Goal: Task Accomplishment & Management: Use online tool/utility

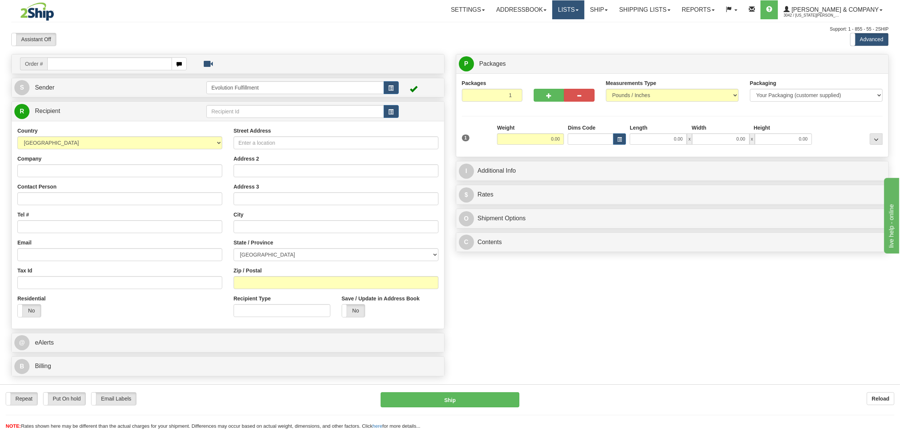
click at [584, 8] on link "Lists" at bounding box center [568, 9] width 32 height 19
click at [611, 8] on link "Ship" at bounding box center [598, 9] width 29 height 19
click at [605, 33] on span "OnHold / Order Queue" at bounding box center [578, 36] width 53 height 6
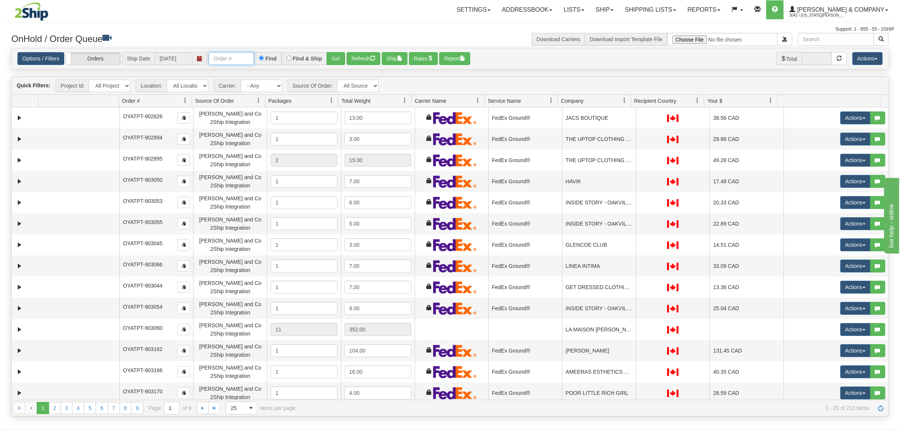
click at [229, 57] on input "text" at bounding box center [231, 58] width 45 height 13
type input "OYATPT-903526"
click at [335, 56] on button "Go!" at bounding box center [336, 58] width 19 height 13
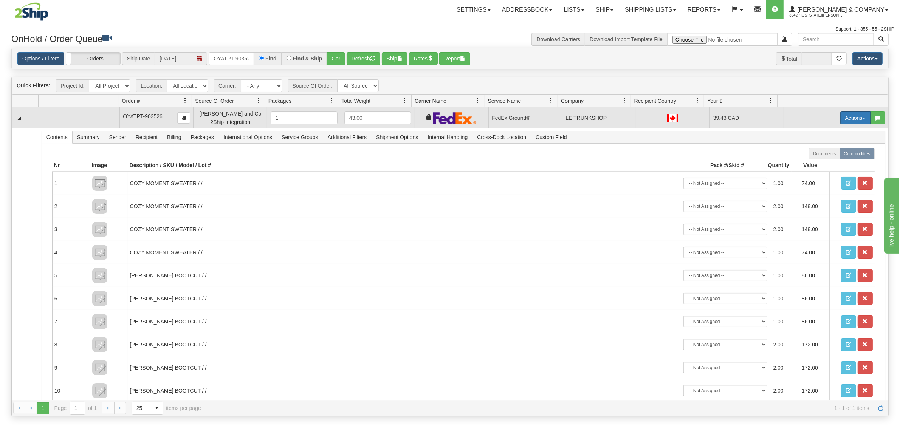
click at [843, 119] on button "Actions" at bounding box center [855, 117] width 30 height 13
click at [817, 161] on span "Ship" at bounding box center [825, 162] width 16 height 6
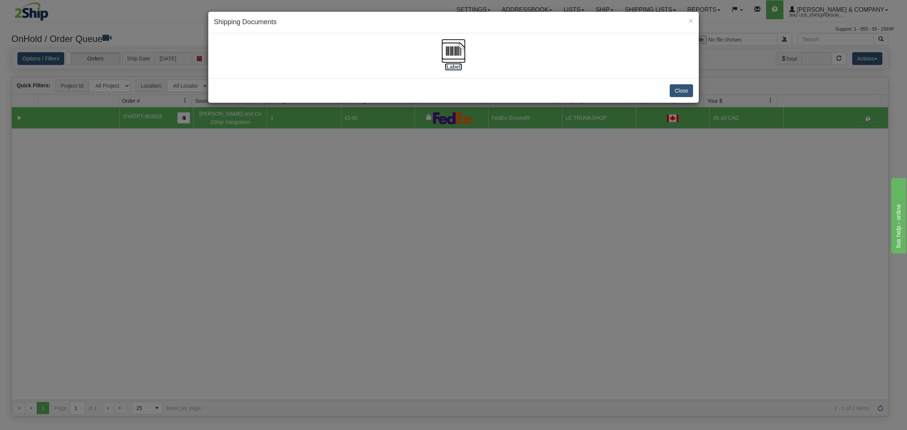
click at [457, 50] on img at bounding box center [453, 51] width 24 height 24
click at [683, 94] on button "Close" at bounding box center [681, 90] width 23 height 13
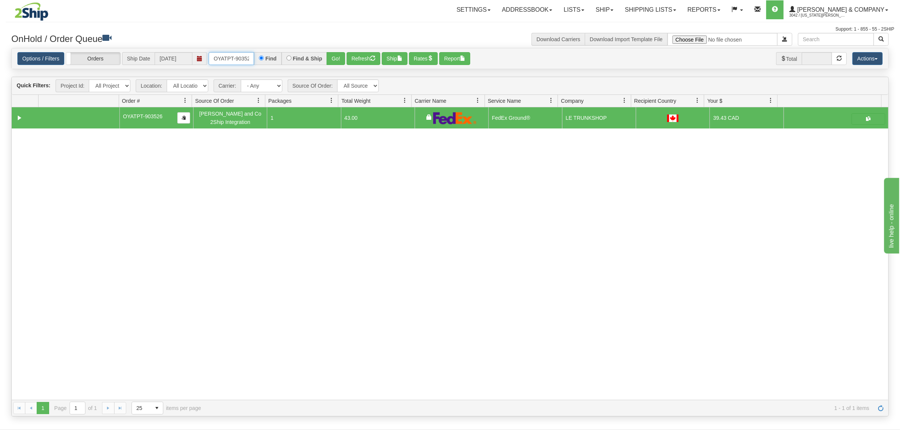
click at [240, 55] on input "OYATPT-903526" at bounding box center [231, 58] width 45 height 13
click at [498, 84] on div "Quick Filters: Project Id: All Projects Location: All Locations Evolution Fulfi…" at bounding box center [450, 86] width 876 height 18
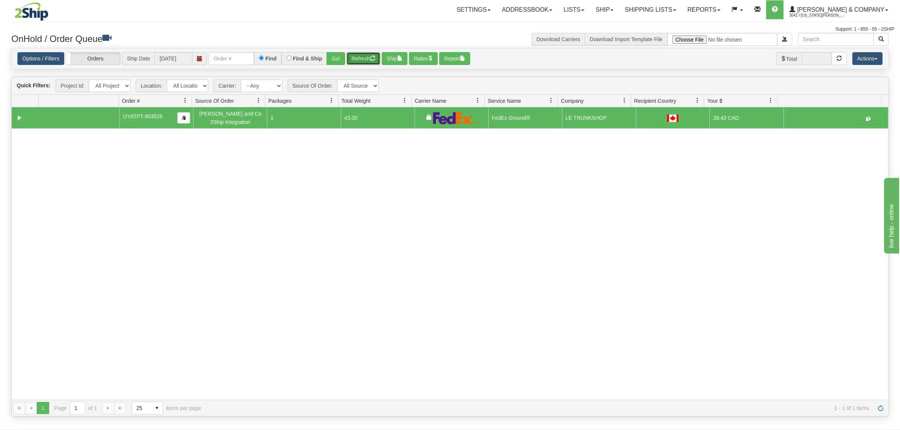
click at [376, 54] on button "Refresh" at bounding box center [364, 58] width 34 height 13
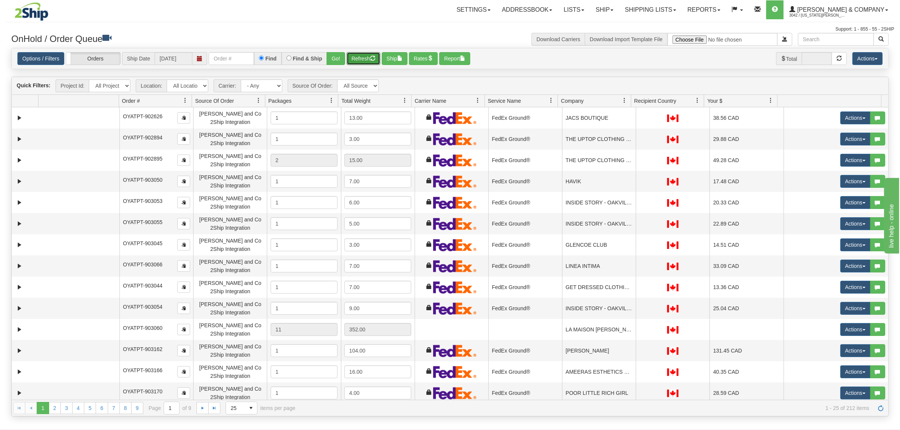
click at [623, 101] on span at bounding box center [624, 101] width 6 height 6
click at [636, 120] on span "Sort Ascending" at bounding box center [651, 118] width 39 height 8
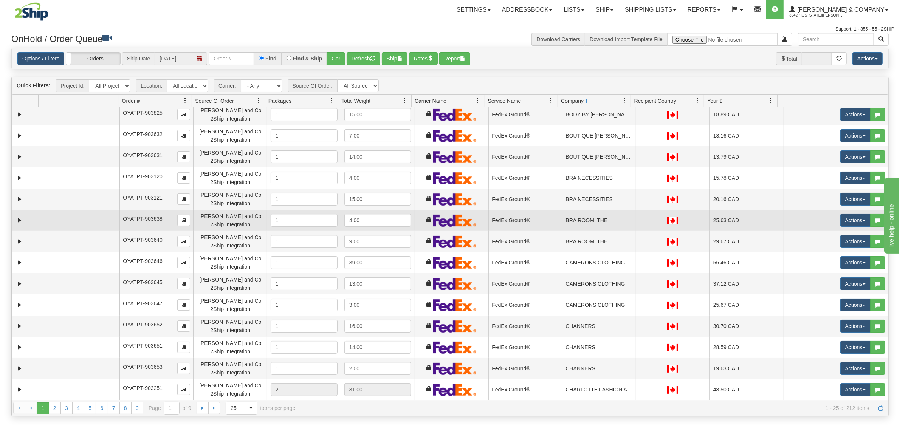
scroll to position [237, 0]
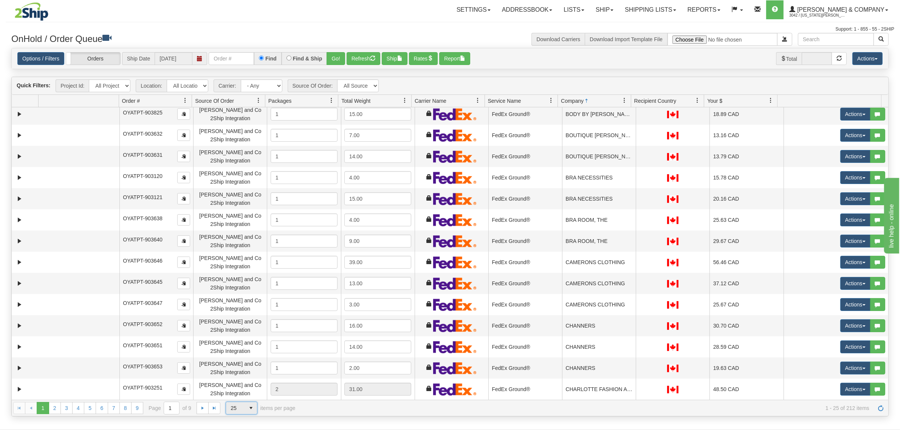
click at [238, 404] on span "25" at bounding box center [235, 408] width 19 height 12
click at [241, 396] on li "100" at bounding box center [241, 396] width 31 height 11
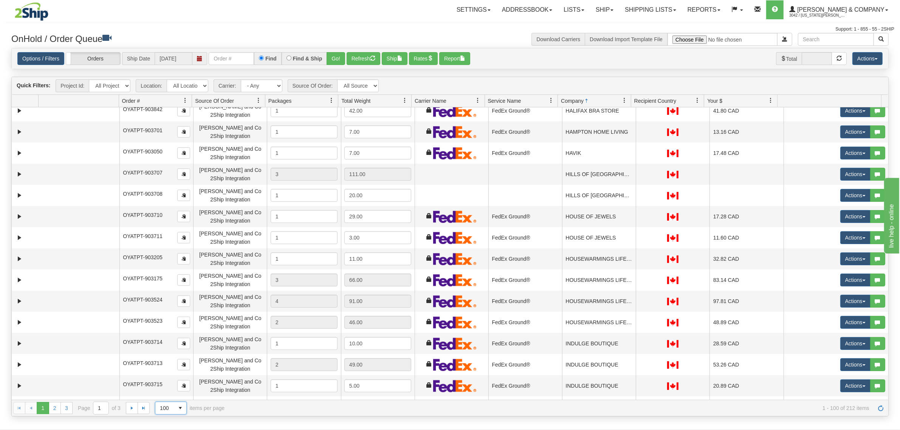
scroll to position [1748, 0]
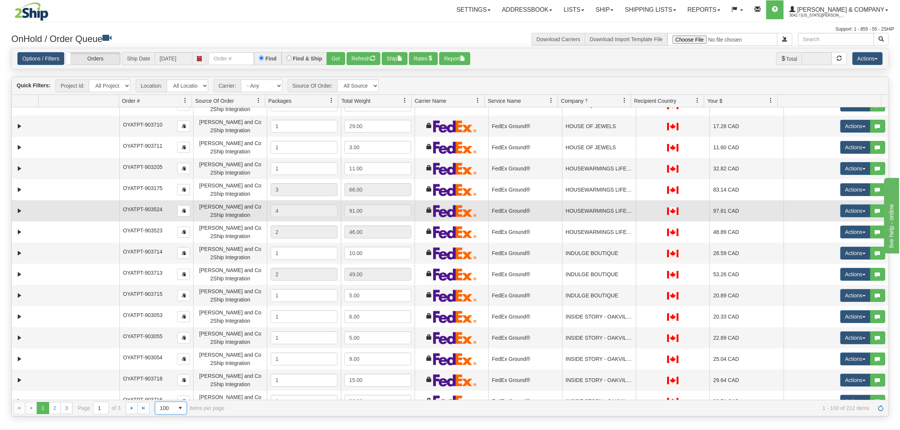
click at [609, 216] on td "HOUSEWARMINGS LIFESTYLE STORE" at bounding box center [599, 210] width 74 height 21
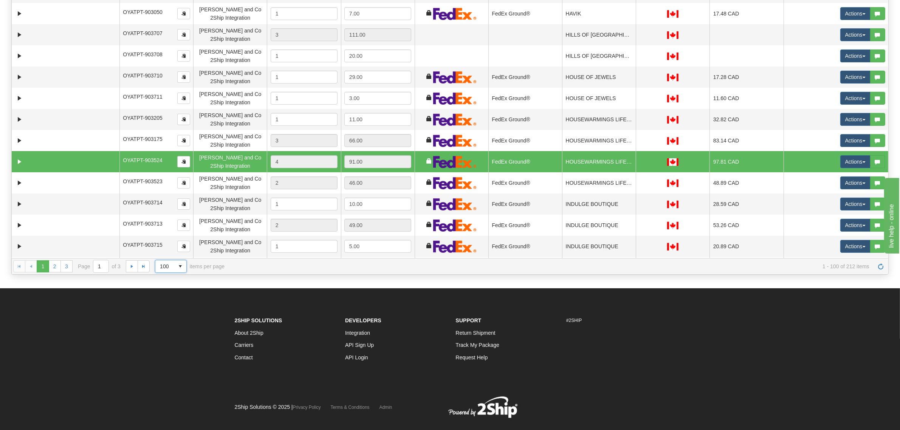
scroll to position [1587, 0]
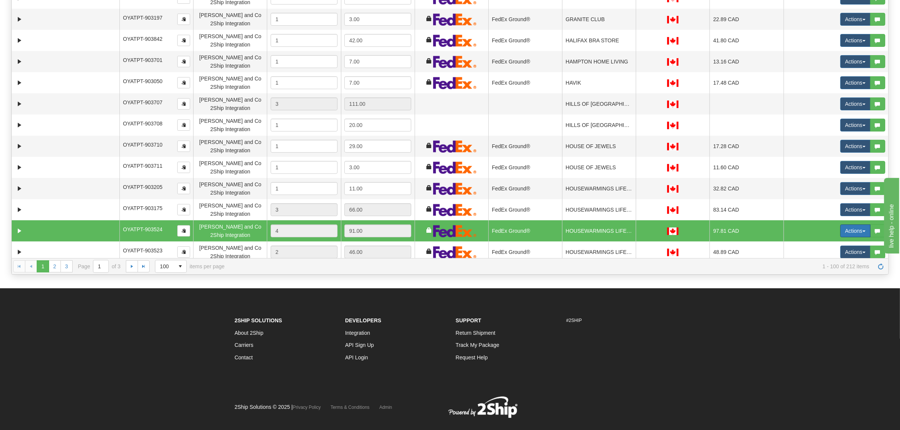
click at [840, 228] on button "Actions" at bounding box center [855, 231] width 30 height 13
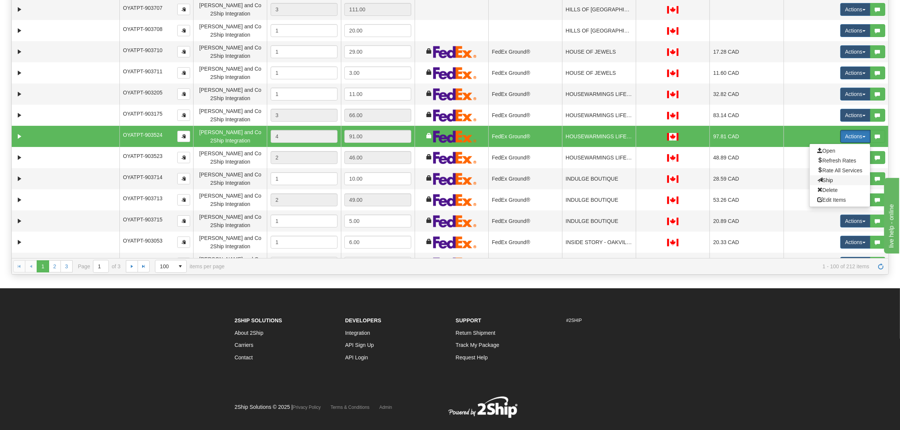
click at [820, 180] on span "Ship" at bounding box center [825, 180] width 16 height 6
click at [22, 136] on link "Expand" at bounding box center [19, 136] width 9 height 9
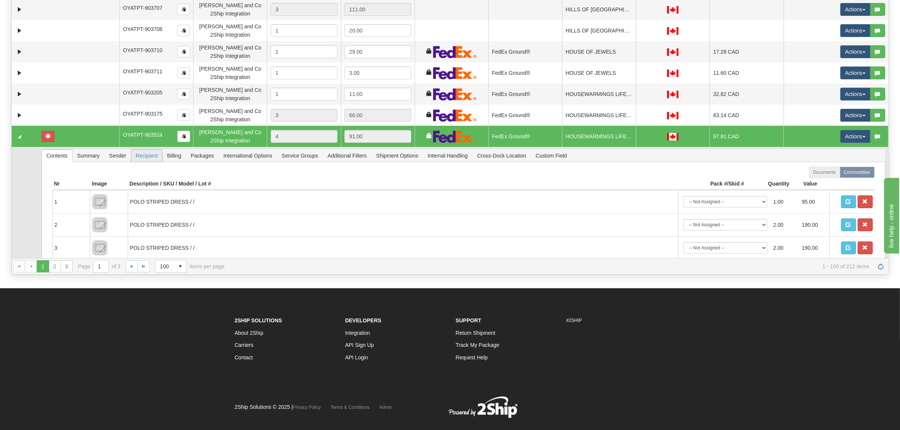
click at [150, 150] on span "Recipient" at bounding box center [146, 156] width 31 height 12
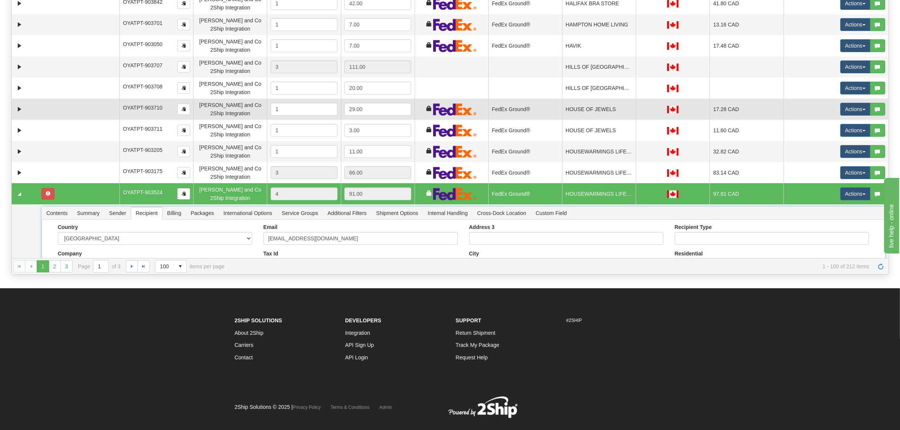
scroll to position [1587, 0]
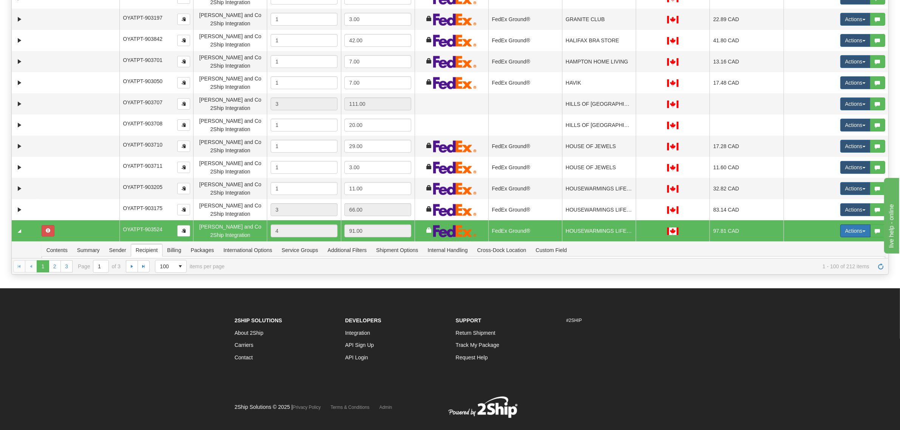
click at [852, 232] on button "Actions" at bounding box center [855, 231] width 30 height 13
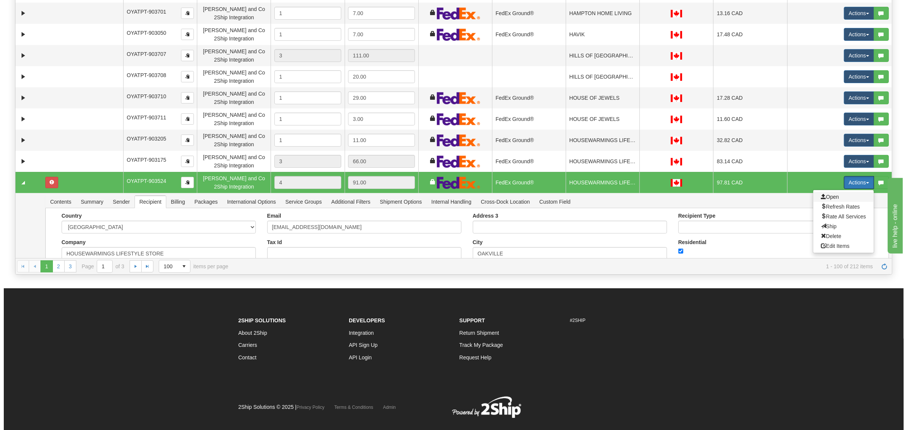
scroll to position [1681, 0]
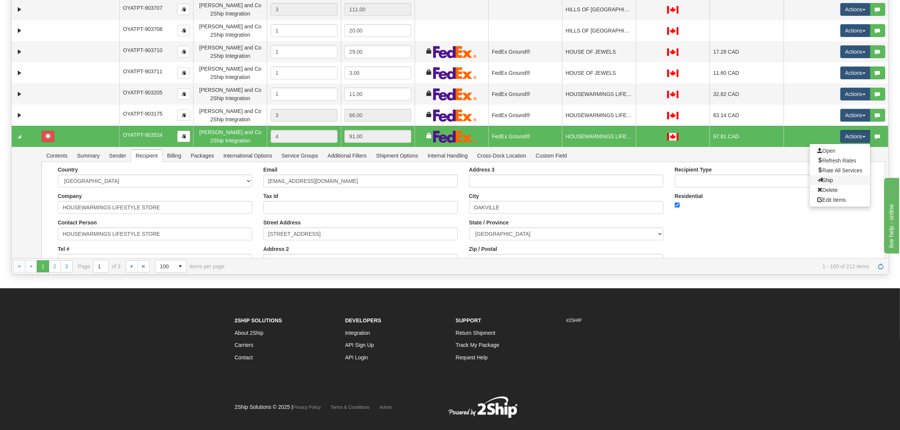
click at [825, 183] on link "Ship" at bounding box center [840, 180] width 60 height 10
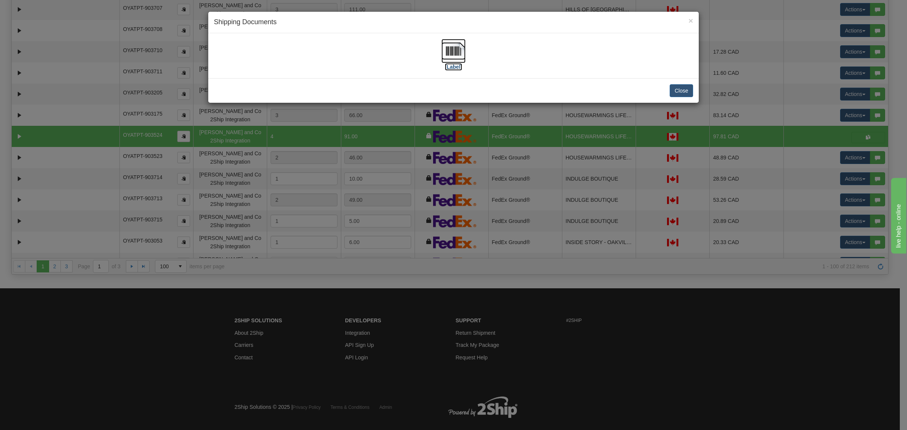
click at [458, 50] on img at bounding box center [453, 51] width 24 height 24
click at [681, 89] on button "Close" at bounding box center [681, 90] width 23 height 13
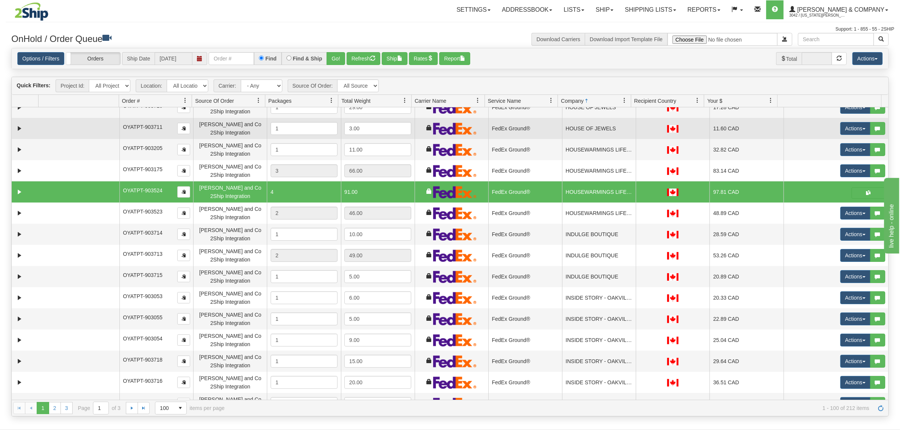
scroll to position [1823, 0]
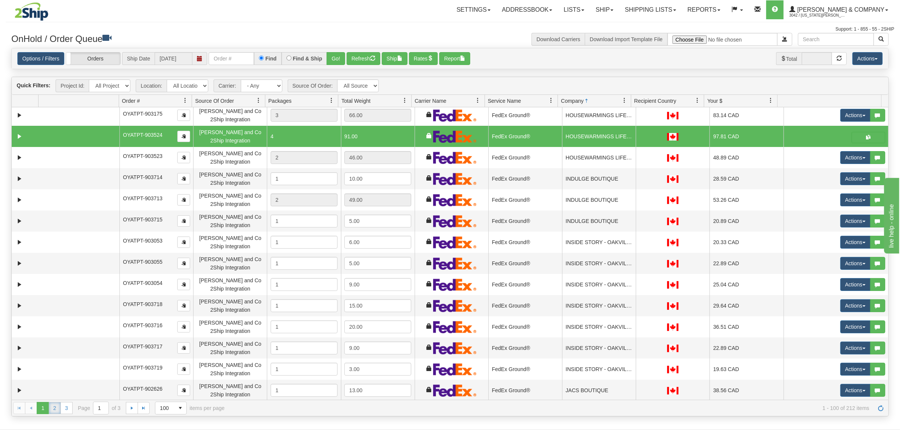
click at [54, 411] on link "2" at bounding box center [55, 408] width 12 height 12
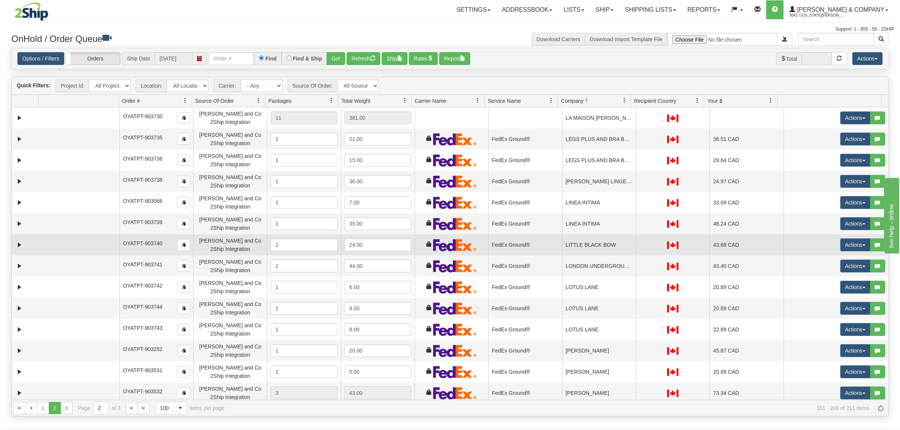
scroll to position [0, 0]
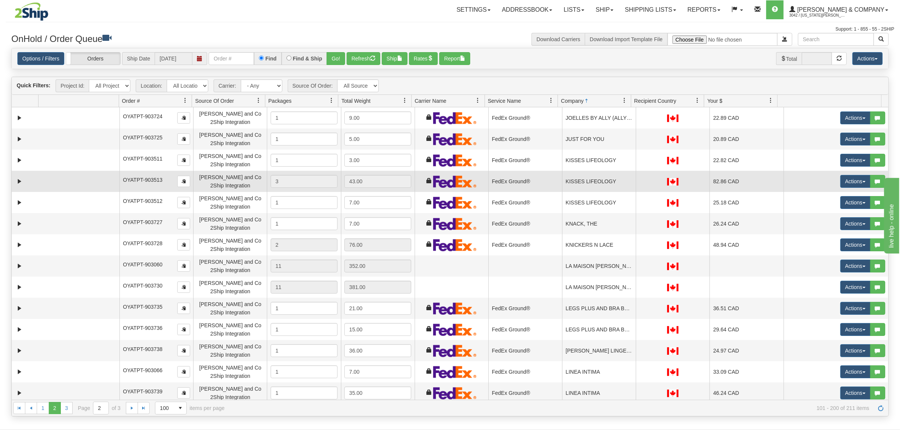
click at [602, 178] on td "KISSES LIFEOLOGY" at bounding box center [599, 181] width 74 height 21
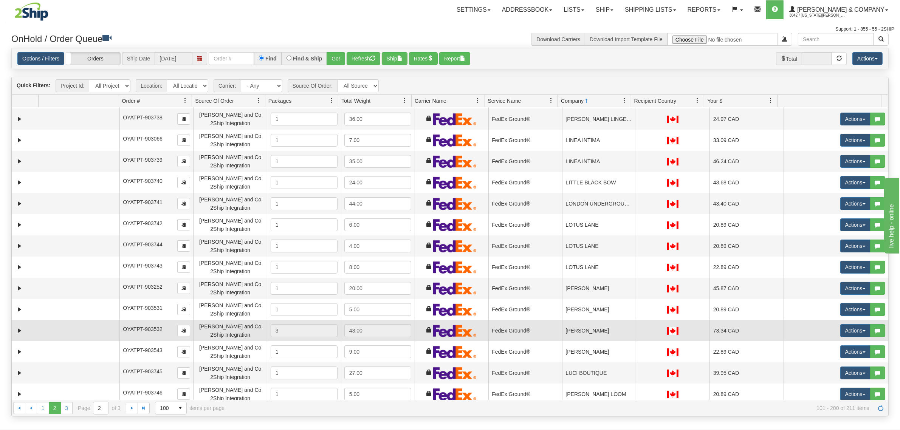
scroll to position [236, 0]
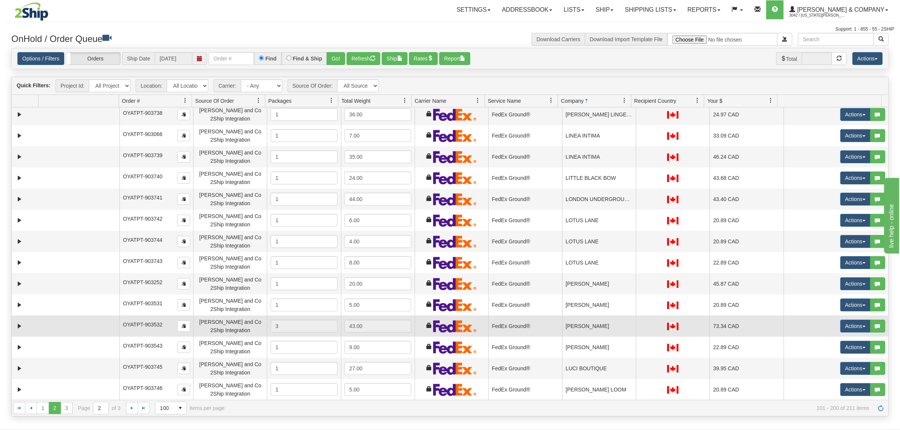
click at [583, 327] on td "[PERSON_NAME]" at bounding box center [599, 326] width 74 height 21
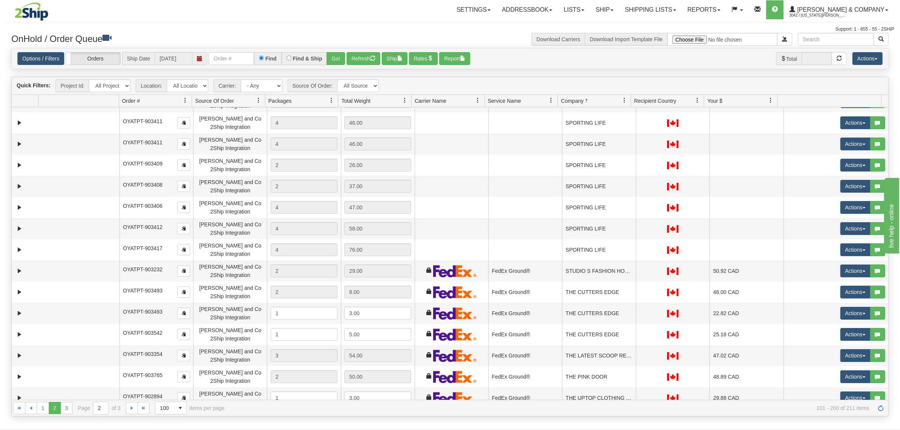
scroll to position [1748, 0]
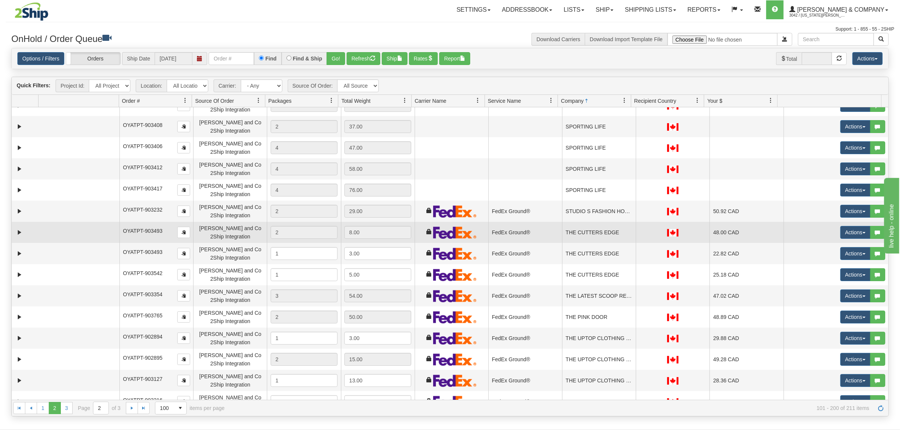
click at [593, 233] on td "THE CUTTERS EDGE" at bounding box center [599, 232] width 74 height 21
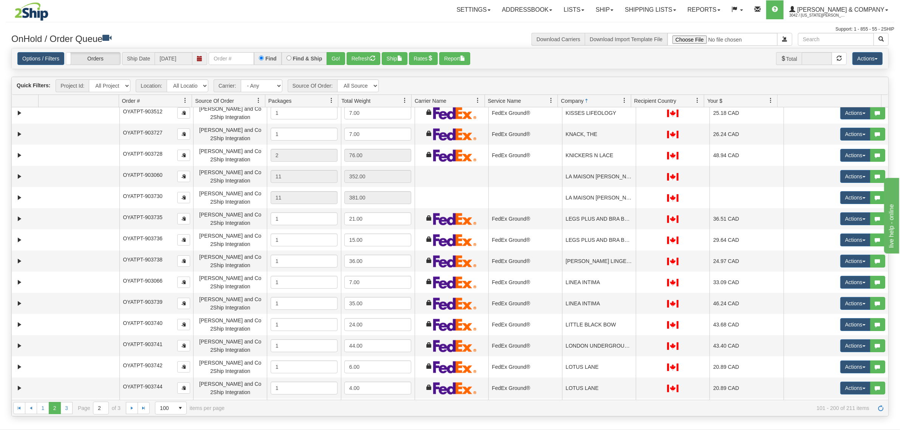
scroll to position [0, 0]
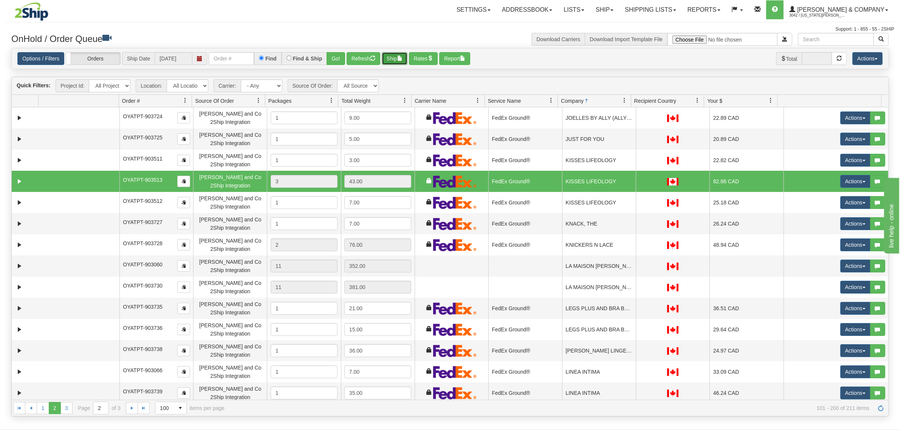
click at [395, 57] on button "Ship" at bounding box center [395, 58] width 26 height 13
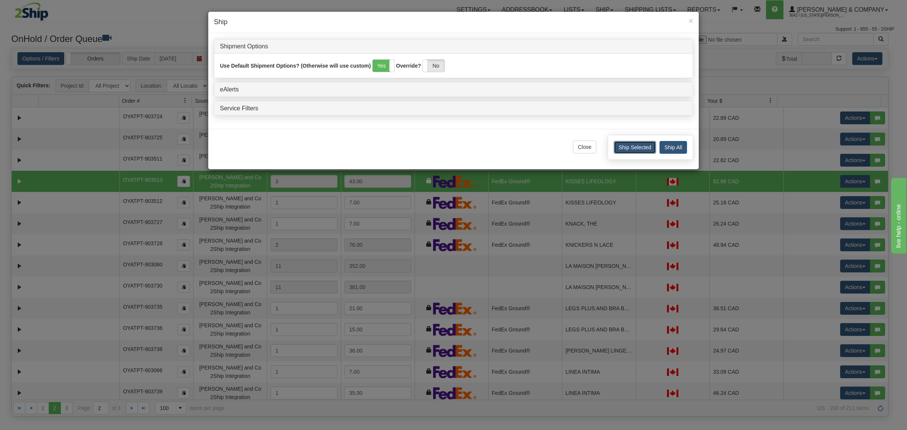
click at [620, 152] on button "Ship Selected" at bounding box center [635, 147] width 42 height 13
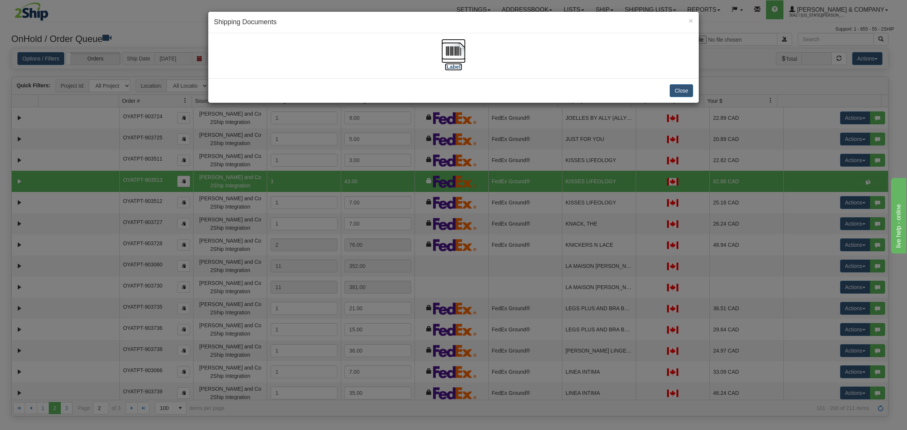
click at [450, 46] on img at bounding box center [453, 51] width 24 height 24
click at [681, 91] on button "Close" at bounding box center [681, 90] width 23 height 13
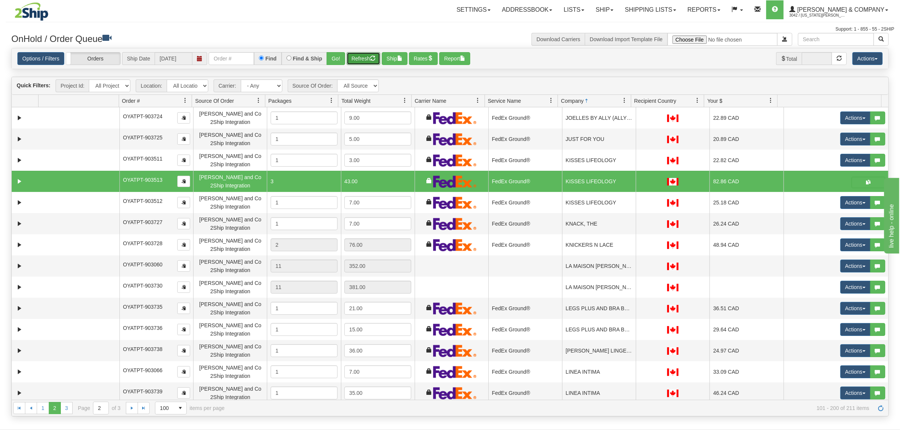
click at [362, 65] on button "Refresh" at bounding box center [364, 58] width 34 height 13
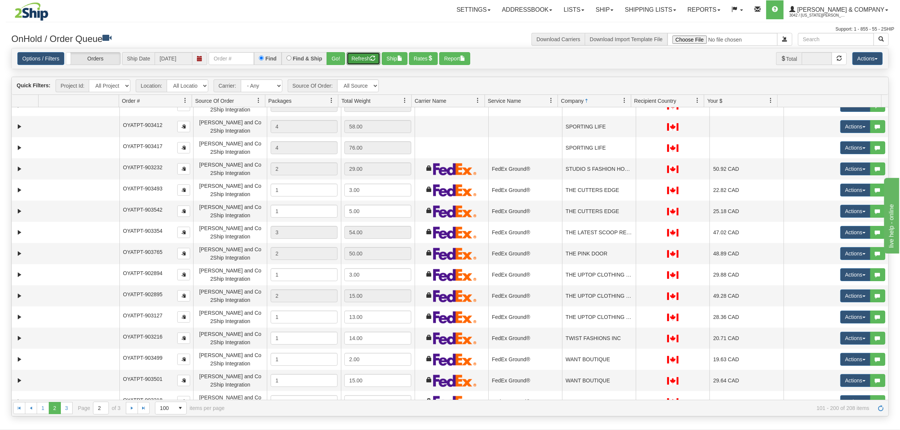
scroll to position [1823, 0]
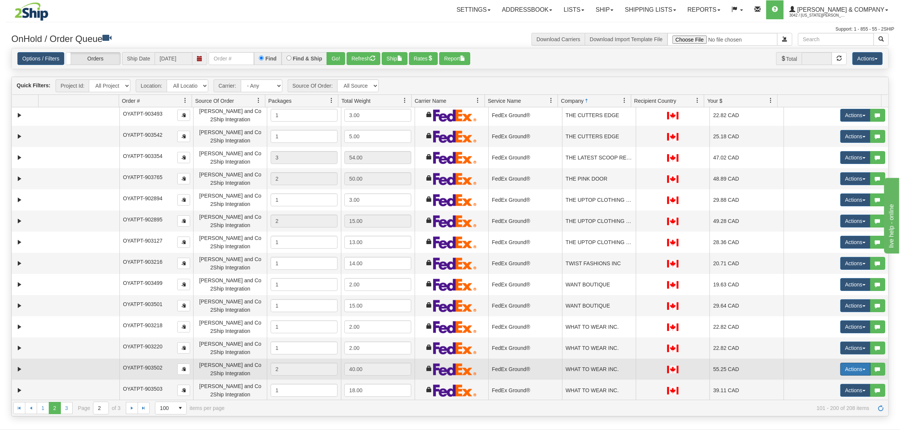
click at [849, 365] on button "Actions" at bounding box center [855, 369] width 30 height 13
click at [715, 359] on td "55.25 CAD" at bounding box center [746, 369] width 74 height 21
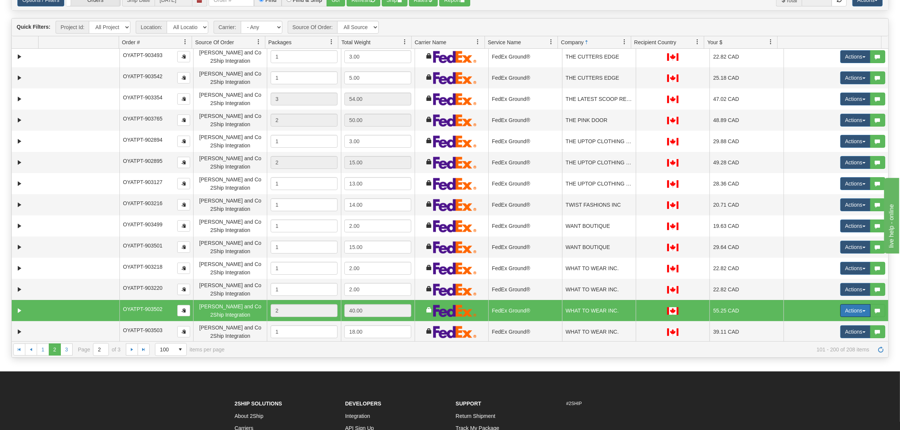
scroll to position [142, 0]
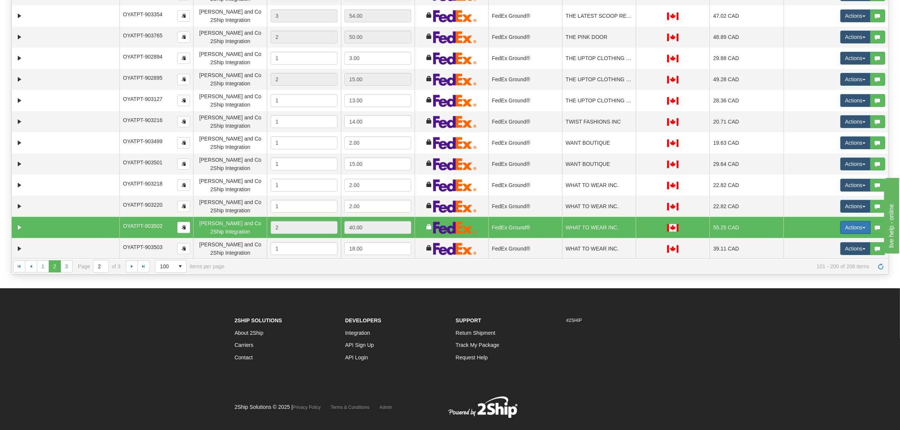
click at [853, 224] on button "Actions" at bounding box center [855, 227] width 30 height 13
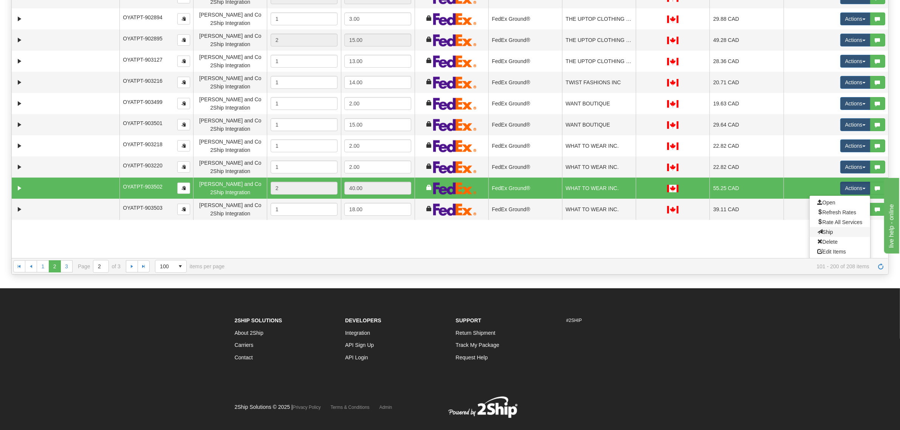
click at [825, 233] on link "Ship" at bounding box center [840, 232] width 60 height 10
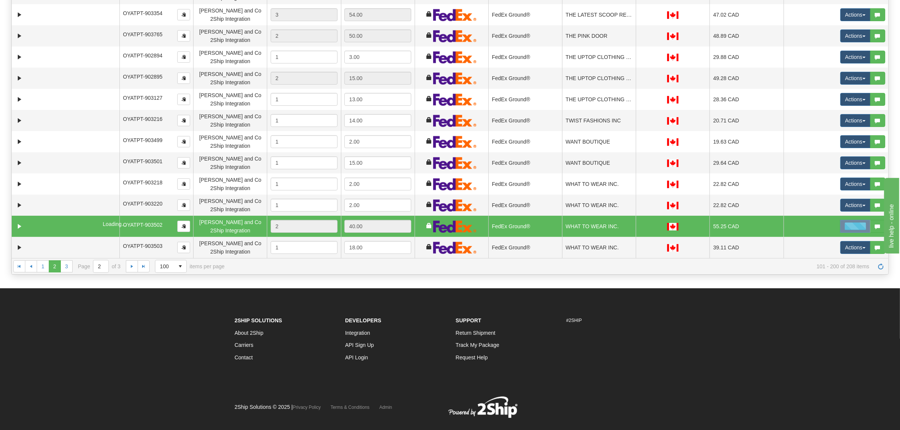
scroll to position [157, 0]
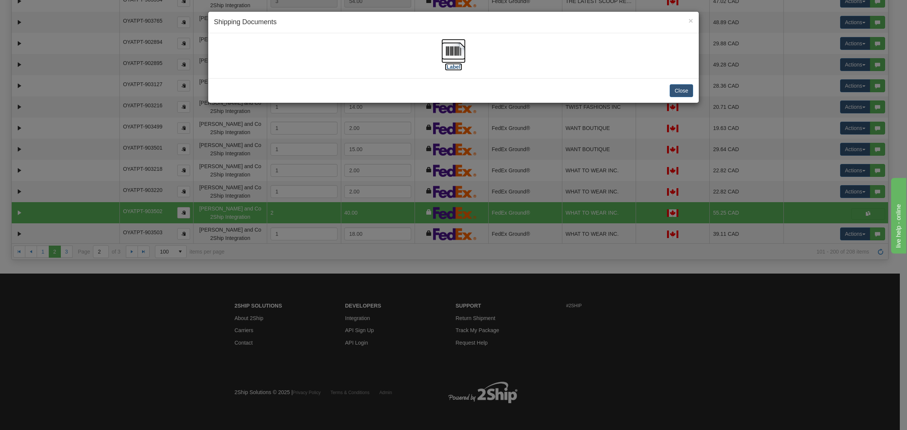
click at [453, 52] on img at bounding box center [453, 51] width 24 height 24
click at [681, 95] on button "Close" at bounding box center [681, 90] width 23 height 13
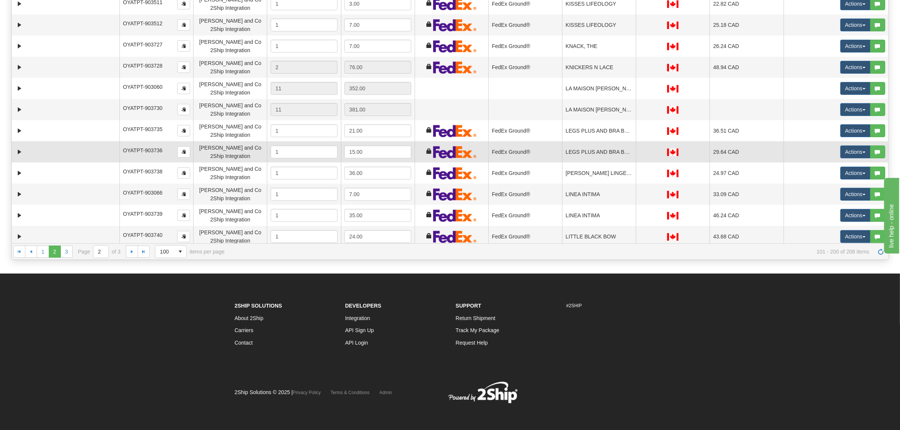
scroll to position [0, 0]
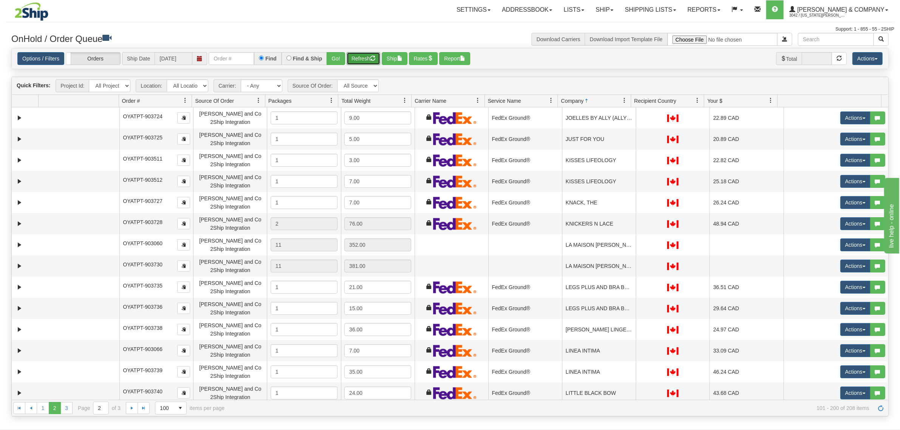
click at [370, 56] on button "Refresh" at bounding box center [364, 58] width 34 height 13
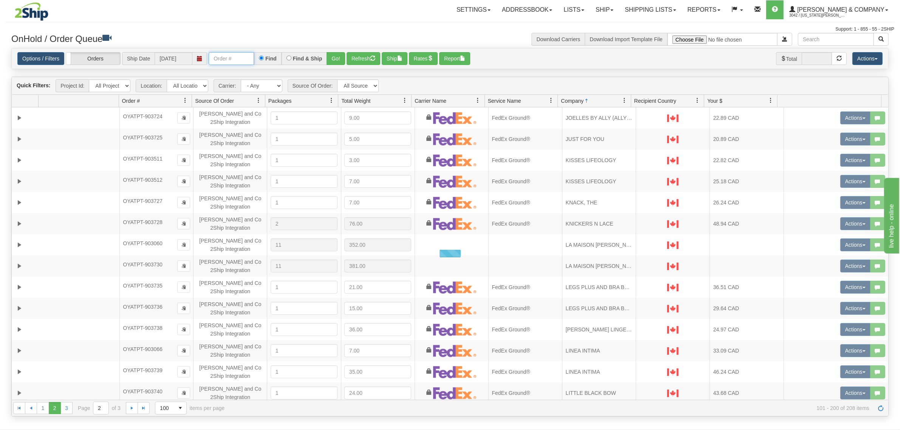
click at [239, 64] on input "text" at bounding box center [231, 58] width 45 height 13
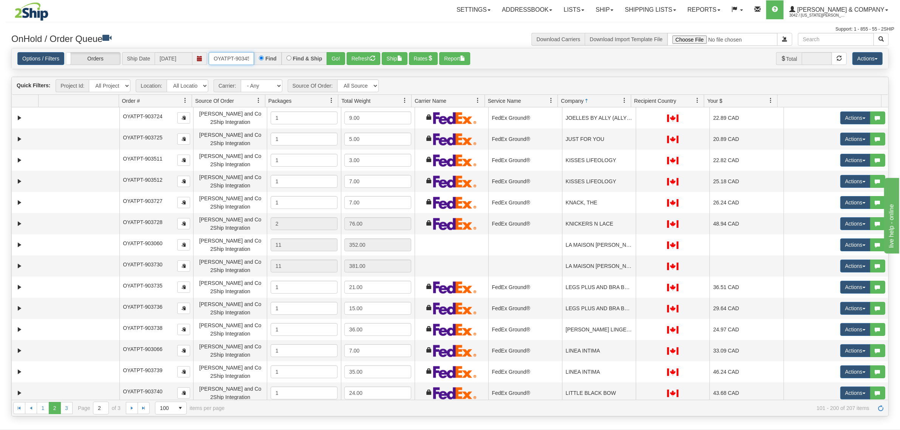
type input "OYATPT-903452"
click at [341, 55] on button "Go!" at bounding box center [336, 58] width 19 height 13
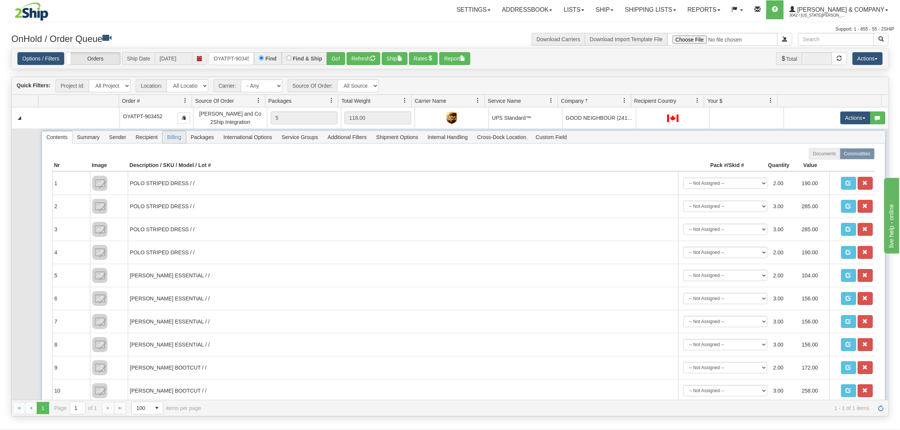
click at [173, 138] on span "Billing" at bounding box center [174, 137] width 23 height 12
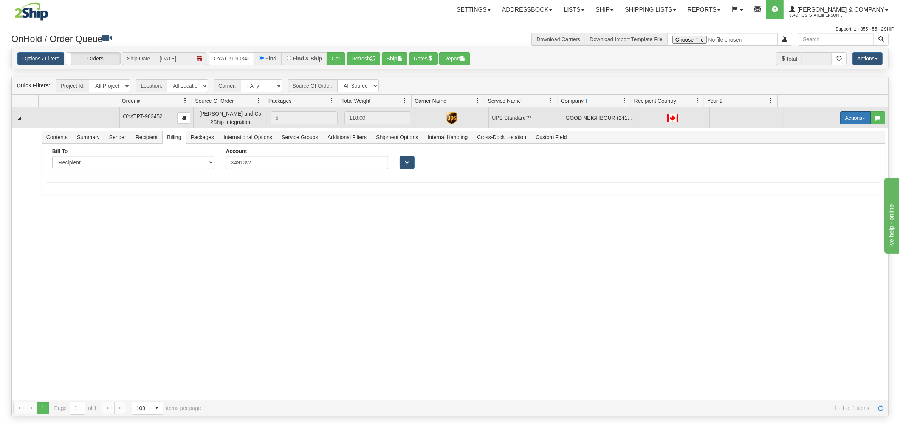
click at [840, 120] on button "Actions" at bounding box center [855, 117] width 30 height 13
click at [817, 154] on span "Rate All Services" at bounding box center [839, 152] width 45 height 6
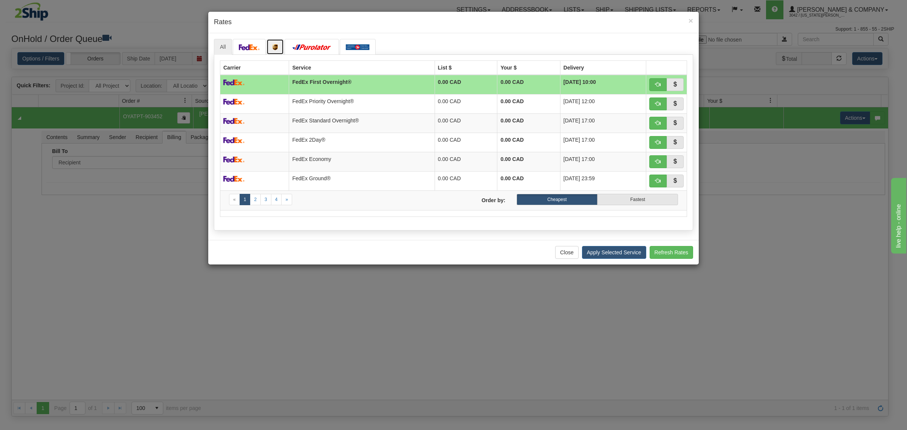
click at [268, 42] on link at bounding box center [274, 47] width 17 height 16
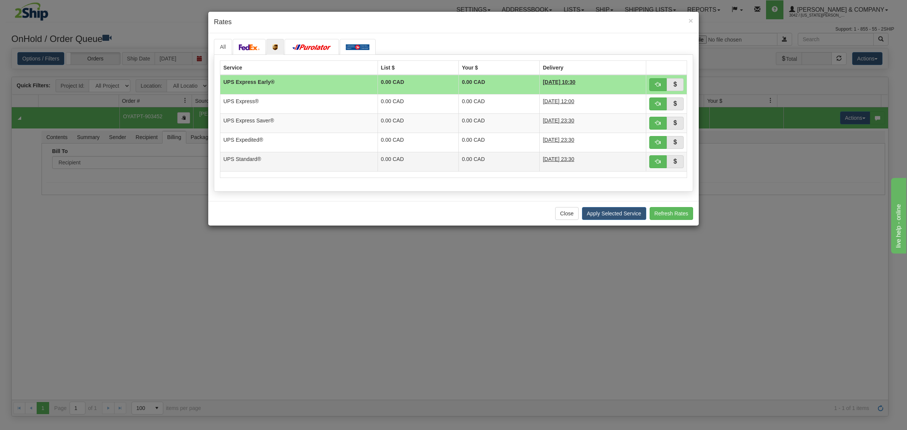
click at [271, 159] on td "UPS Standard®" at bounding box center [299, 161] width 158 height 19
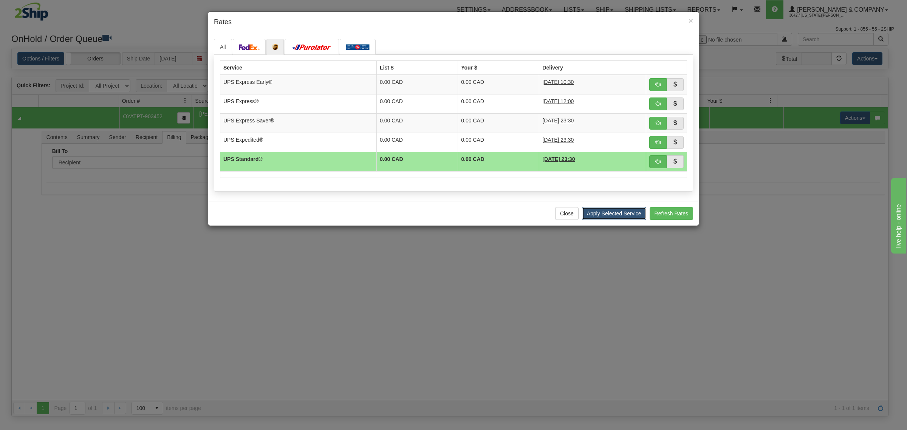
click at [629, 212] on button "Apply Selected Service" at bounding box center [614, 213] width 64 height 13
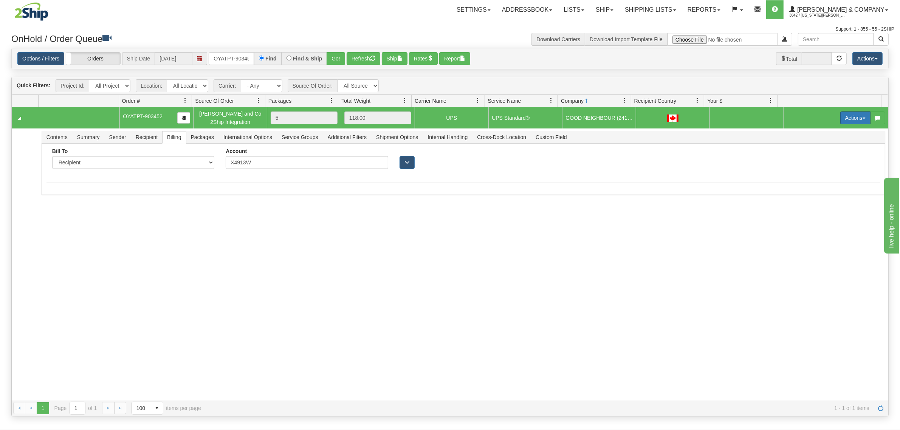
click at [844, 118] on button "Actions" at bounding box center [855, 117] width 30 height 13
click at [823, 159] on span "Ship" at bounding box center [825, 162] width 16 height 6
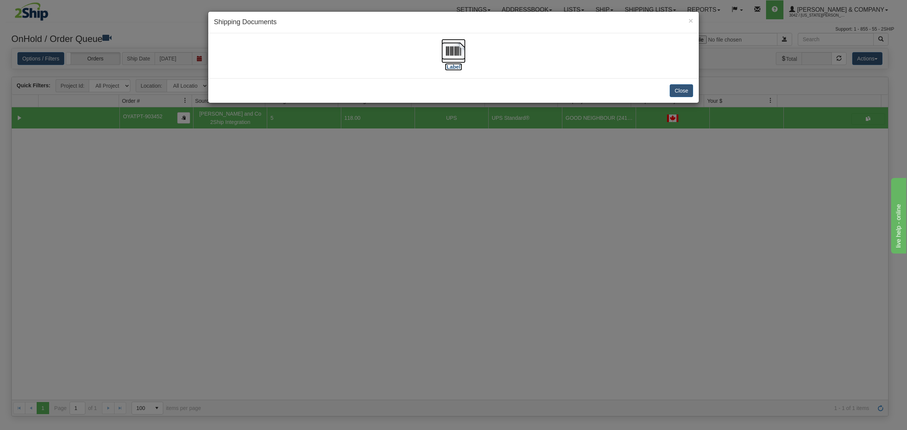
click at [460, 53] on img at bounding box center [453, 51] width 24 height 24
click at [690, 93] on button "Close" at bounding box center [681, 90] width 23 height 13
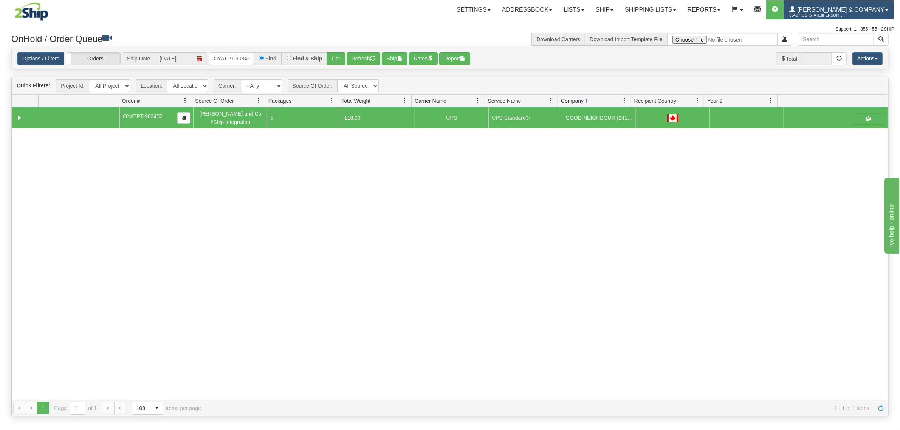
drag, startPoint x: 850, startPoint y: 10, endPoint x: 851, endPoint y: 25, distance: 14.4
click at [850, 10] on span "[PERSON_NAME] & Company" at bounding box center [839, 9] width 89 height 6
click at [847, 42] on link "LOG OUT" at bounding box center [855, 46] width 76 height 10
